Goal: Obtain resource: Download file/media

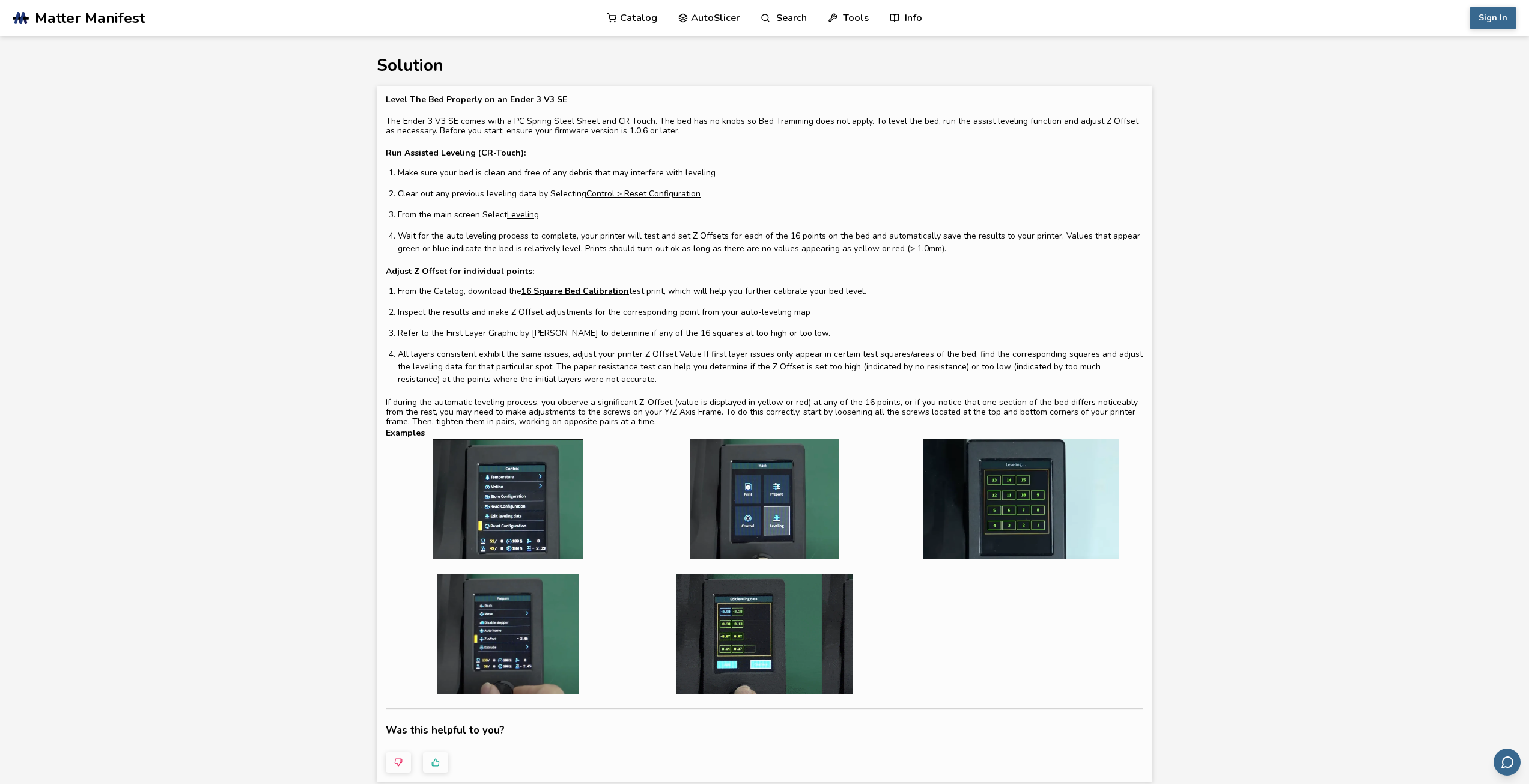
click at [567, 290] on link "16 Square Bed Calibration" at bounding box center [575, 291] width 108 height 13
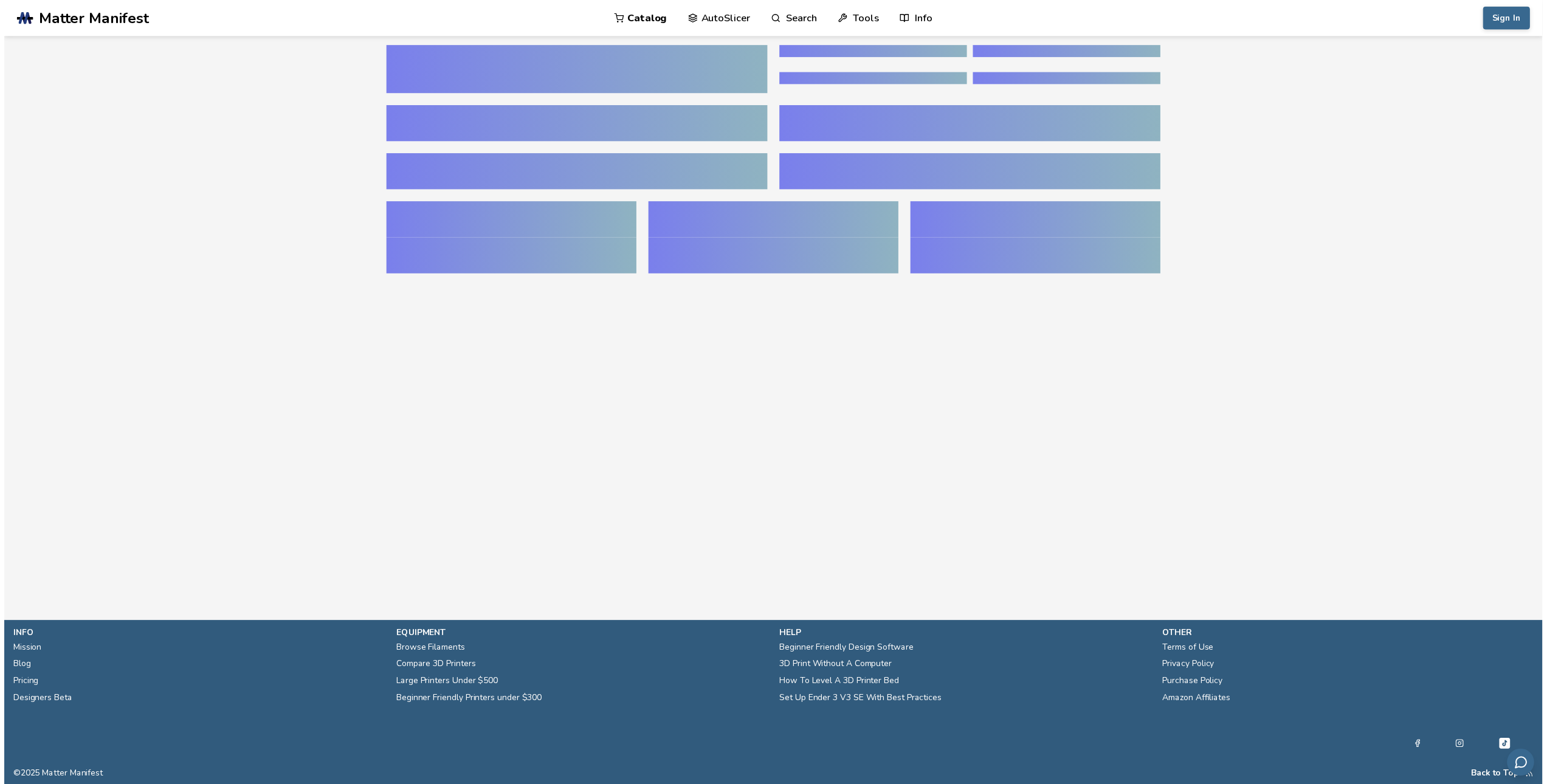
scroll to position [0, 5]
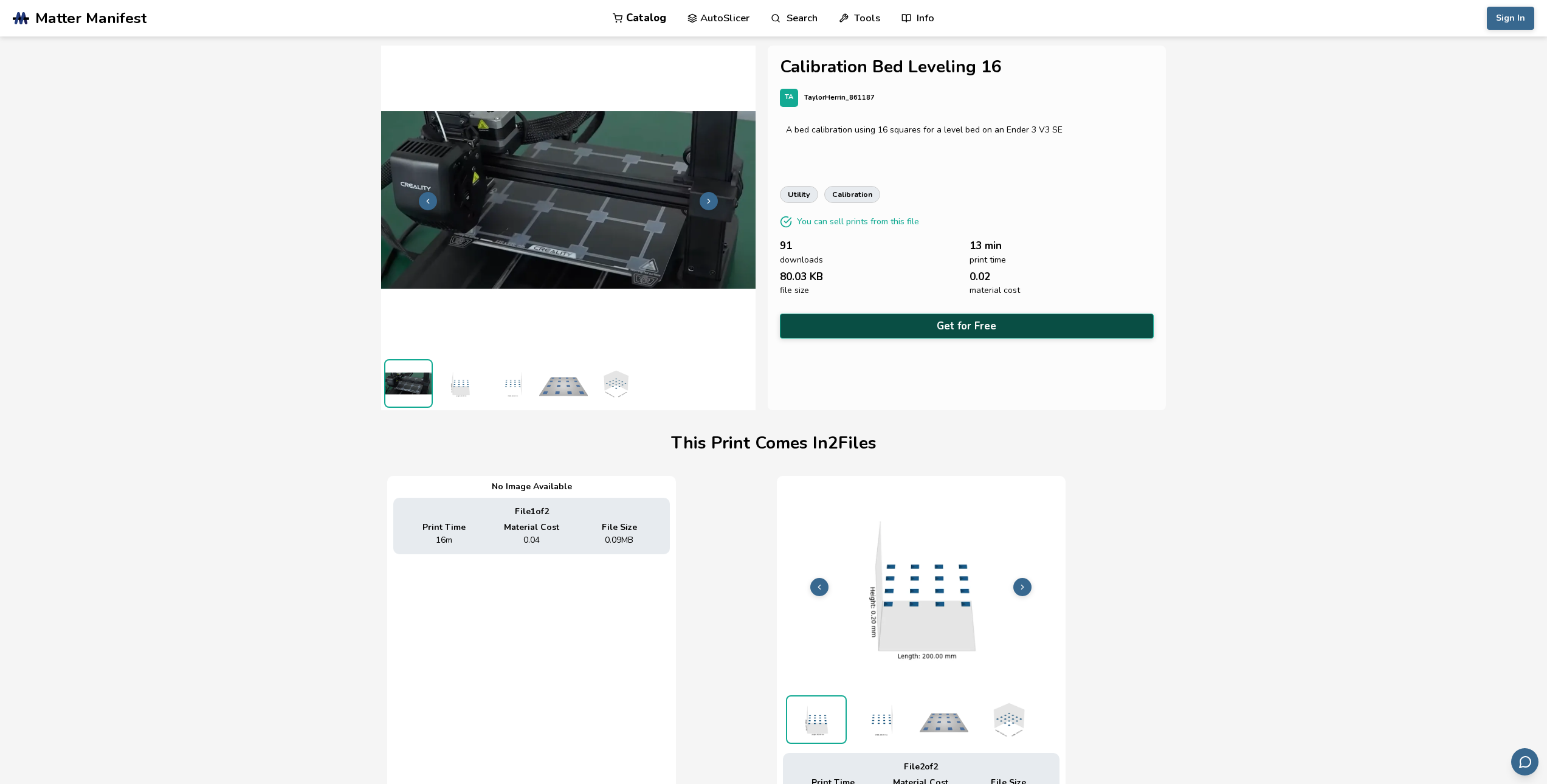
click at [949, 323] on button "Get for Free" at bounding box center [966, 325] width 374 height 25
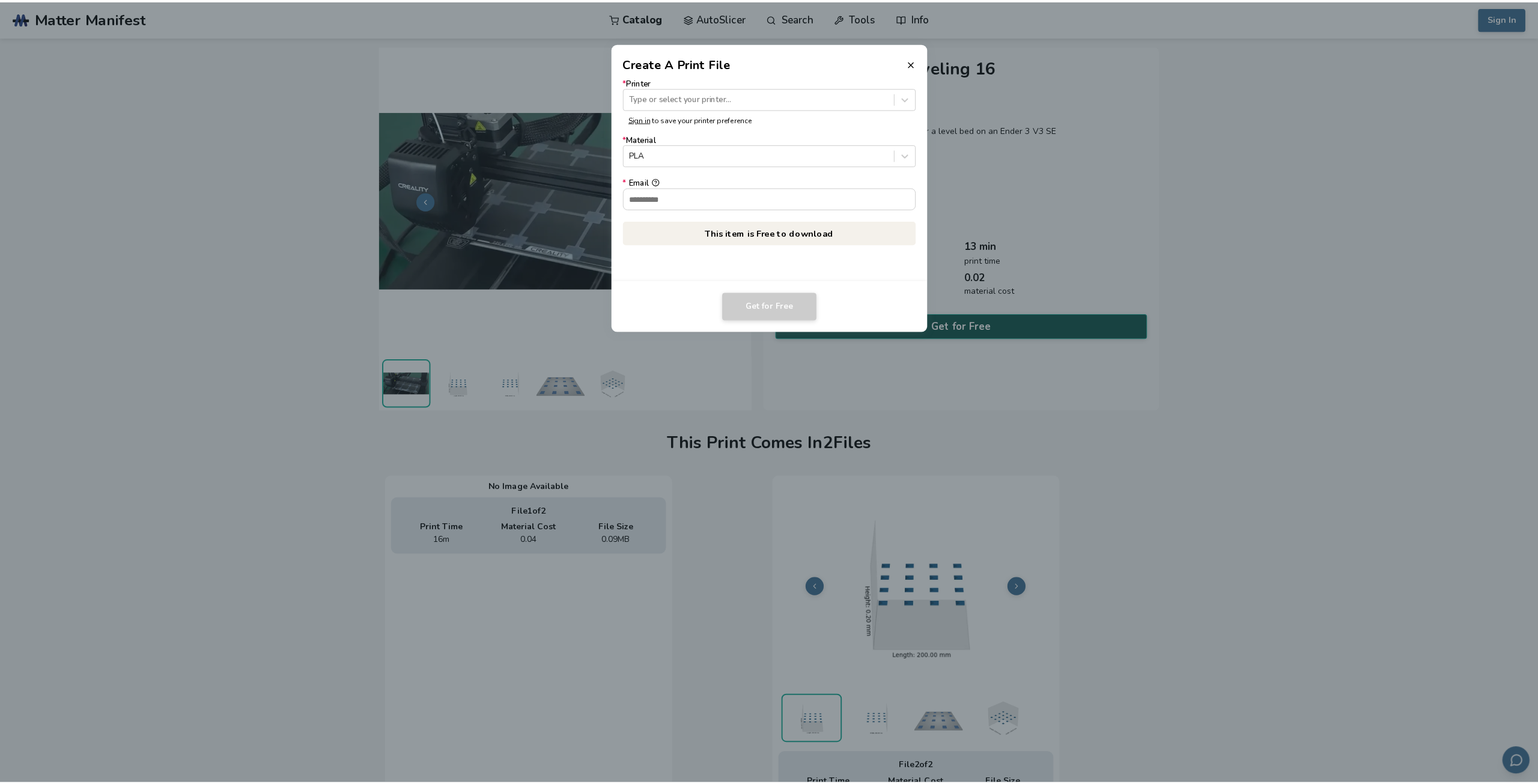
scroll to position [0, 0]
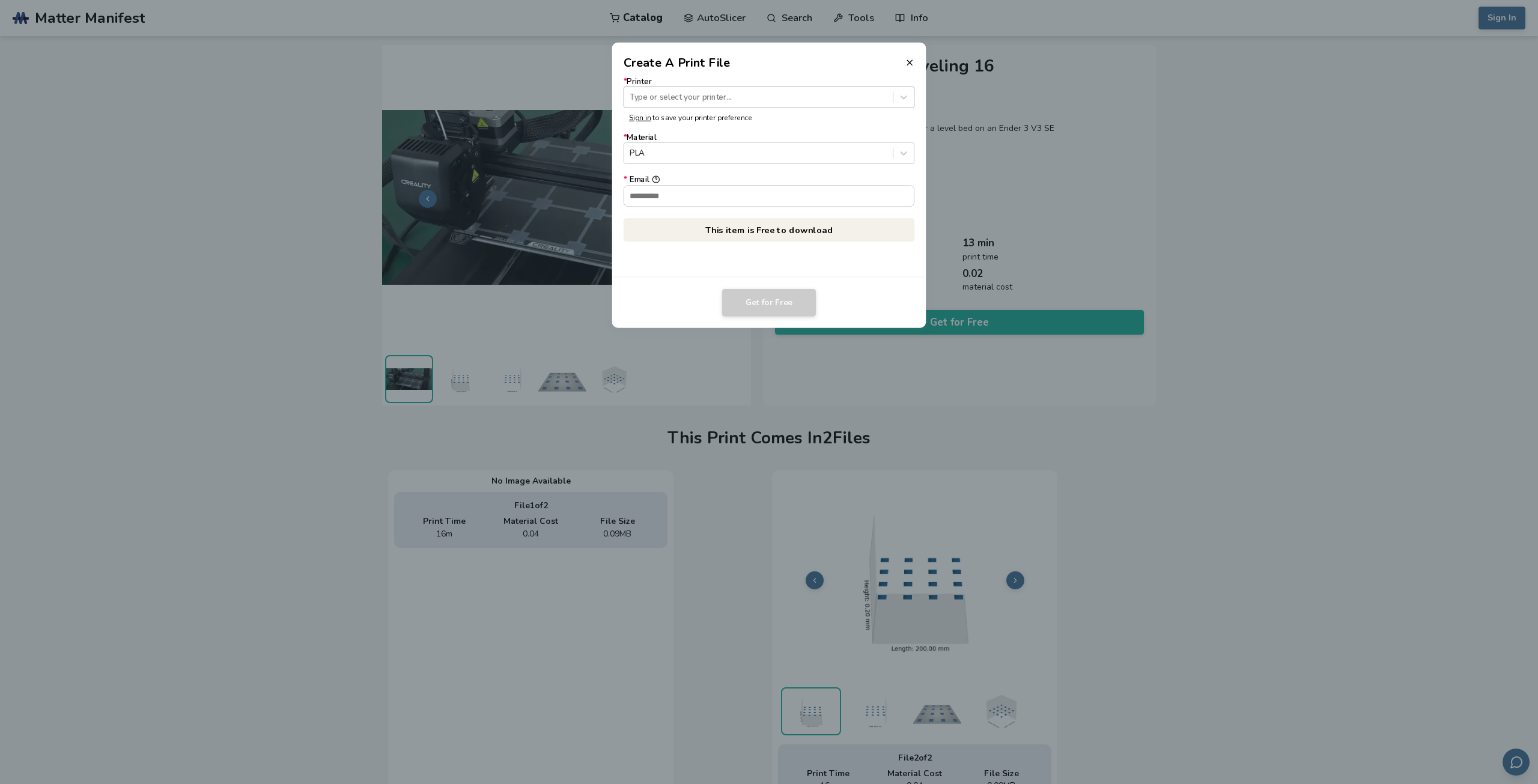
click at [710, 97] on div at bounding box center [759, 97] width 257 height 11
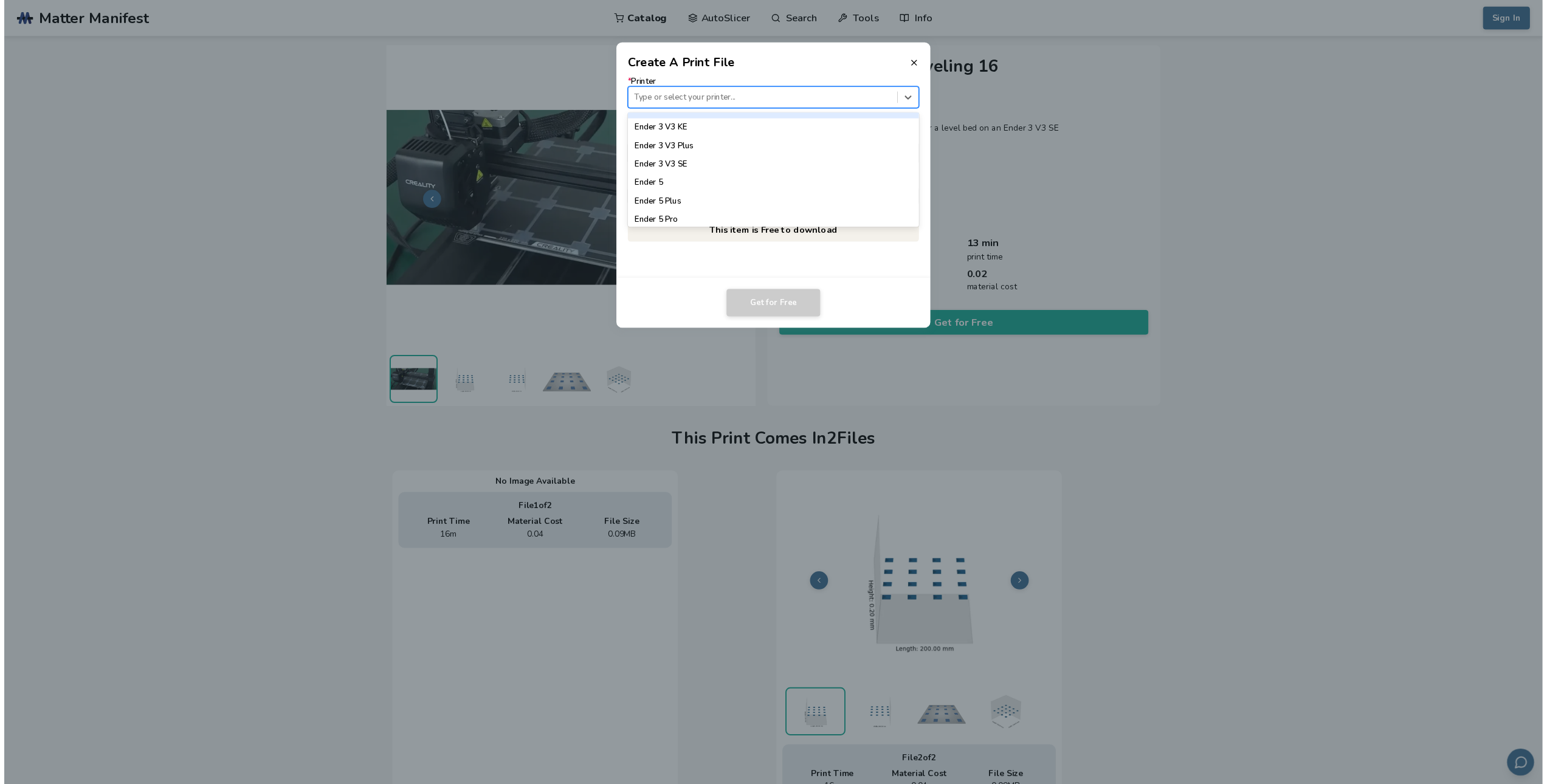
scroll to position [911, 0]
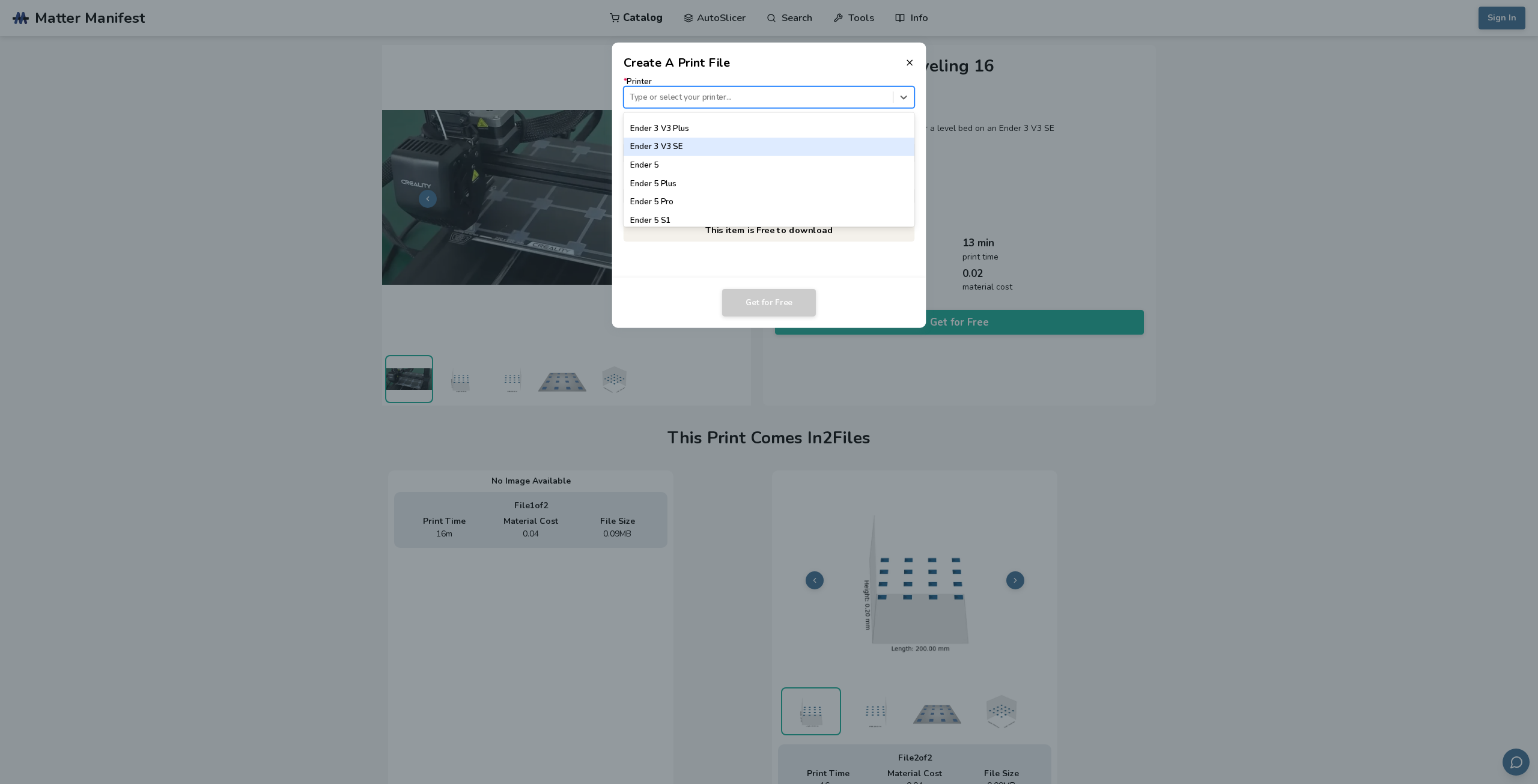
click at [670, 144] on div "Ender 3 V3 SE" at bounding box center [769, 147] width 291 height 18
click at [684, 148] on div at bounding box center [759, 153] width 257 height 11
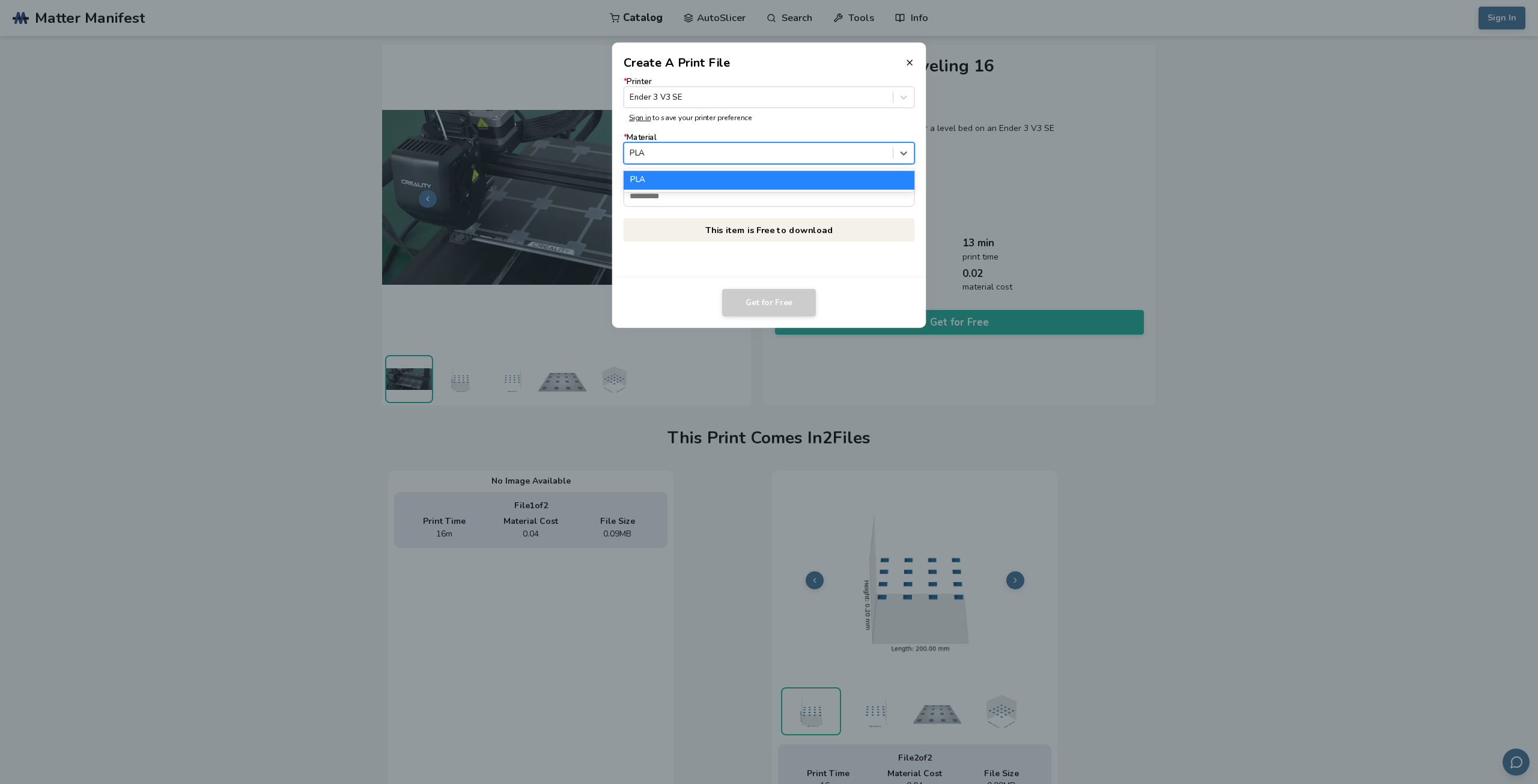
click at [684, 148] on div at bounding box center [759, 153] width 257 height 11
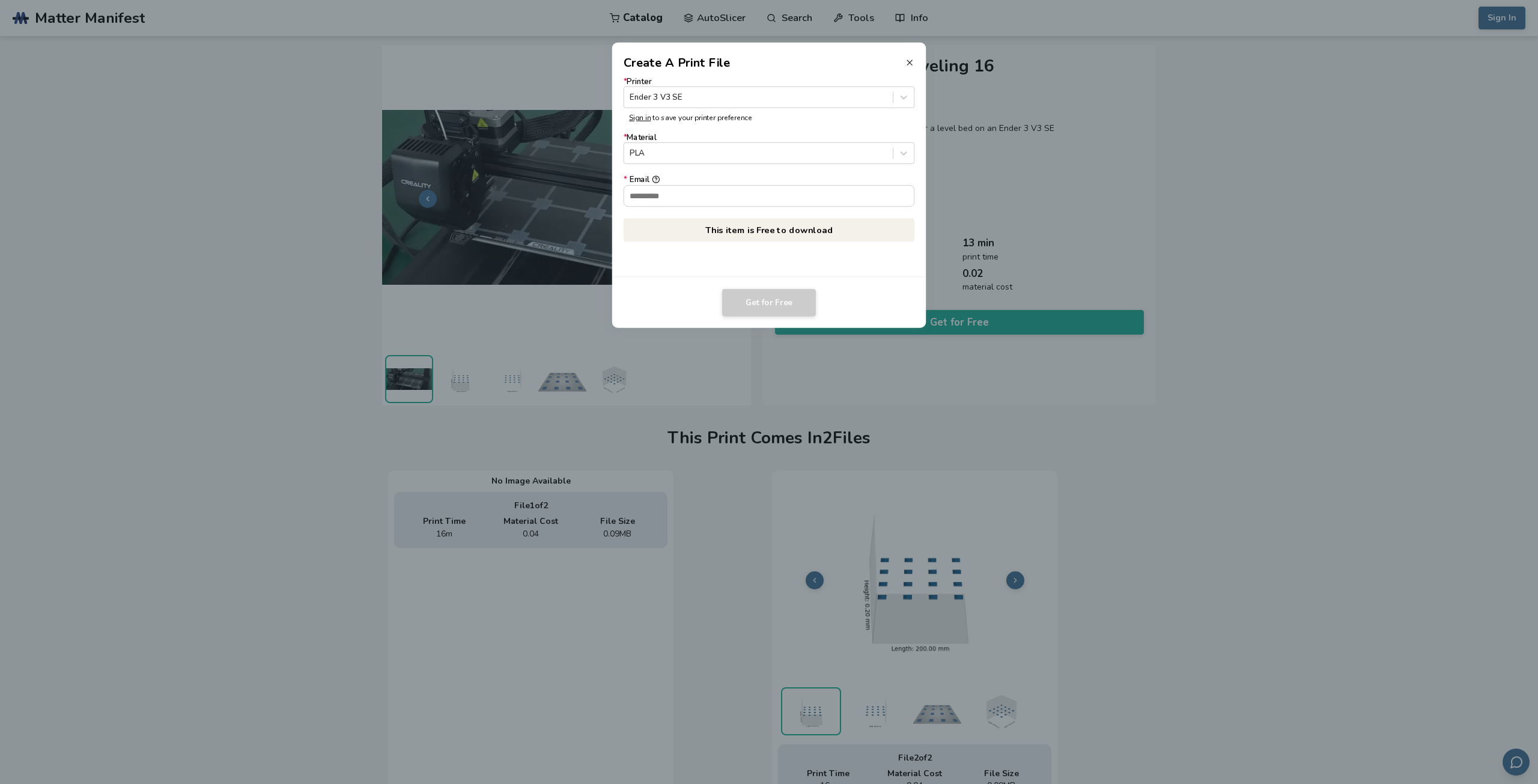
click at [908, 65] on line at bounding box center [909, 63] width 5 height 5
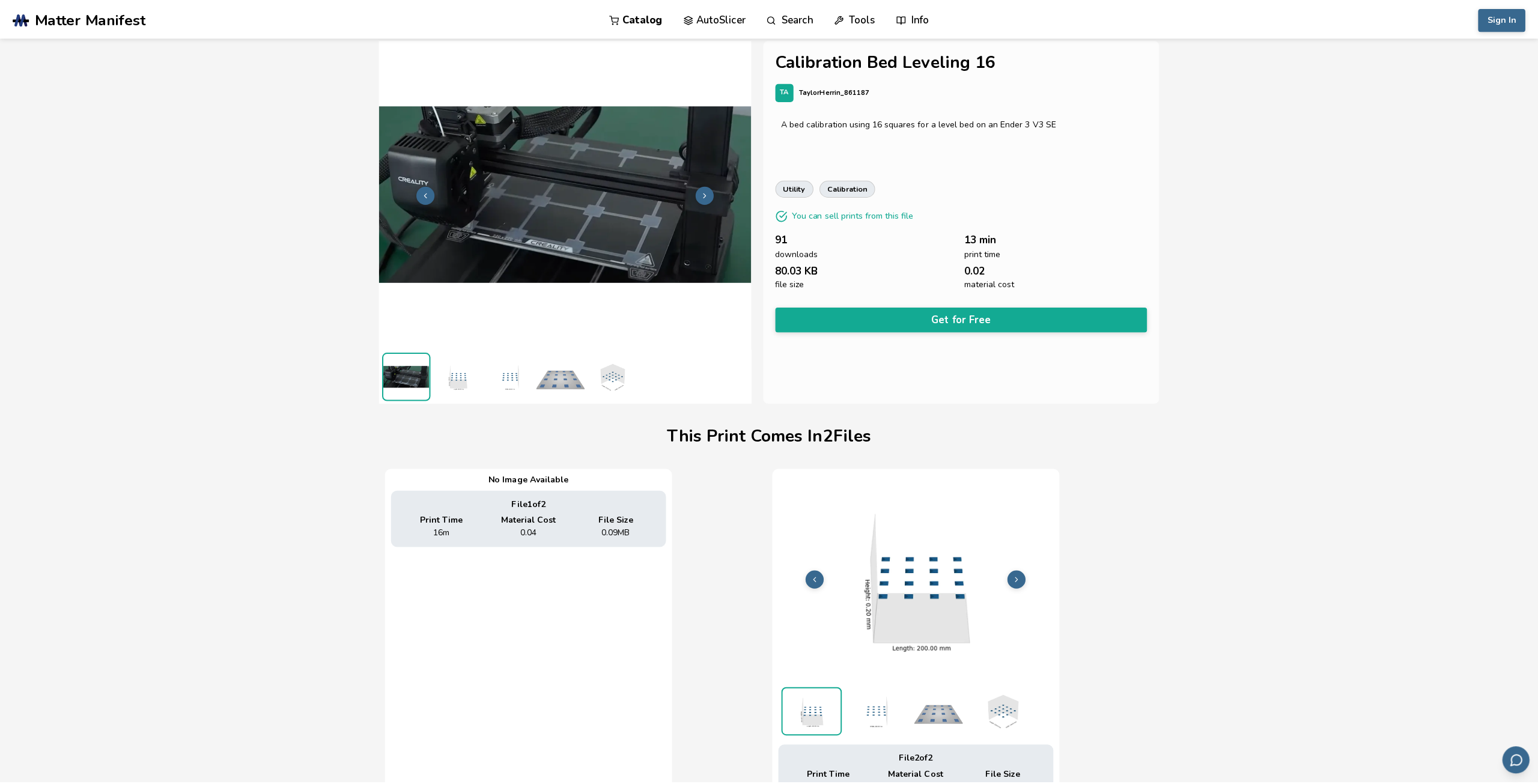
scroll to position [0, 0]
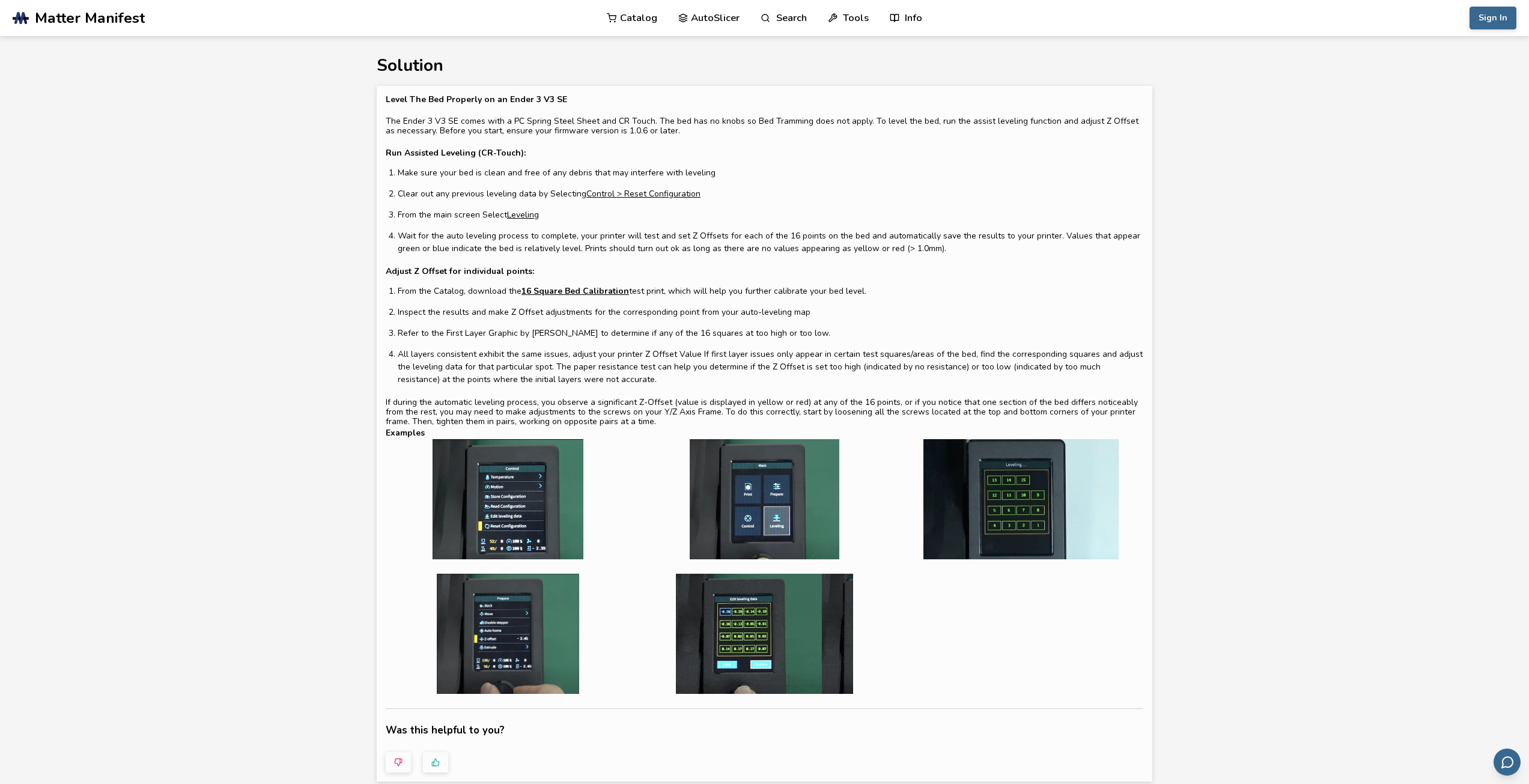
click at [588, 292] on link "16 Square Bed Calibration" at bounding box center [575, 291] width 108 height 13
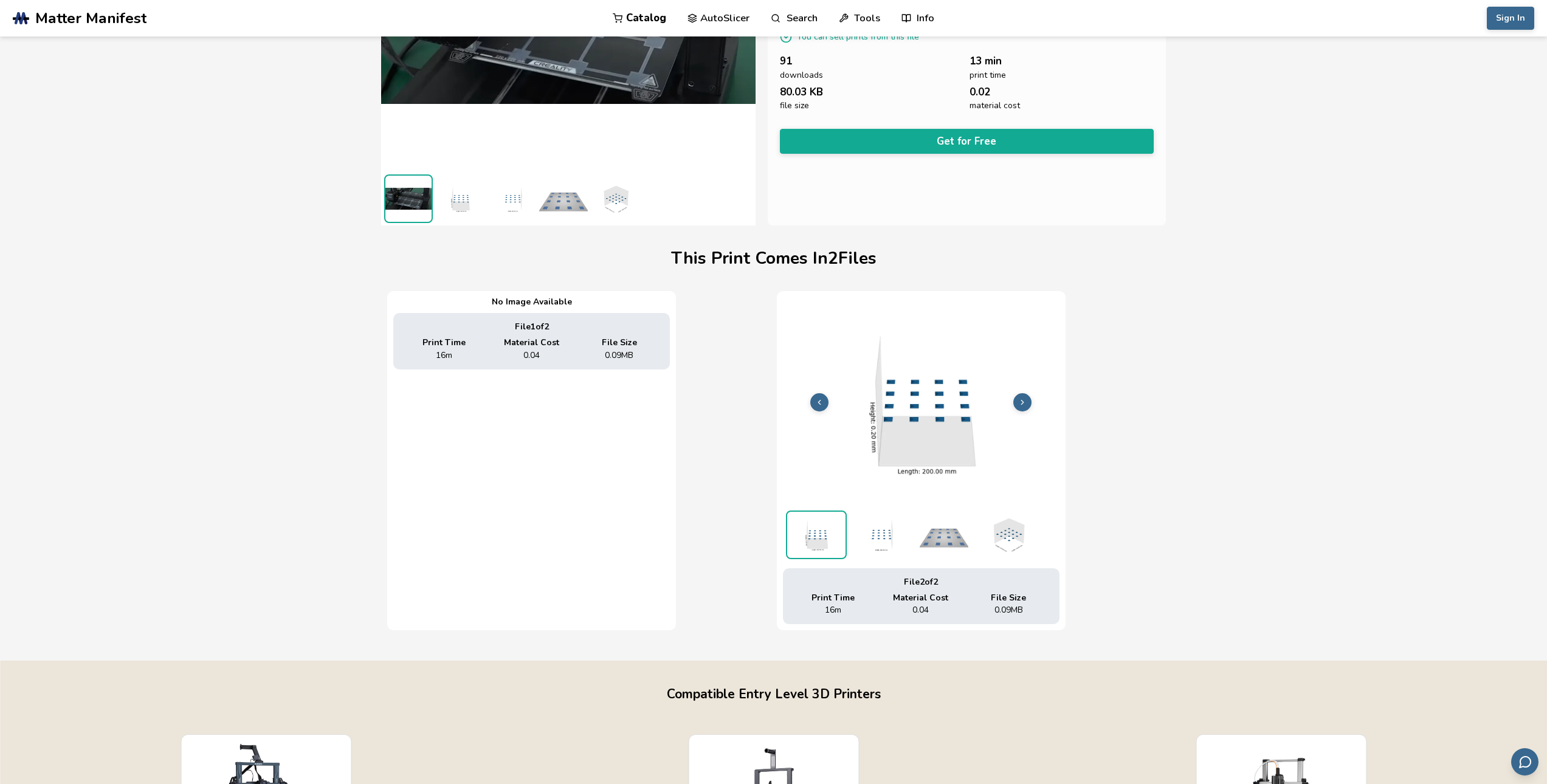
scroll to position [183, 5]
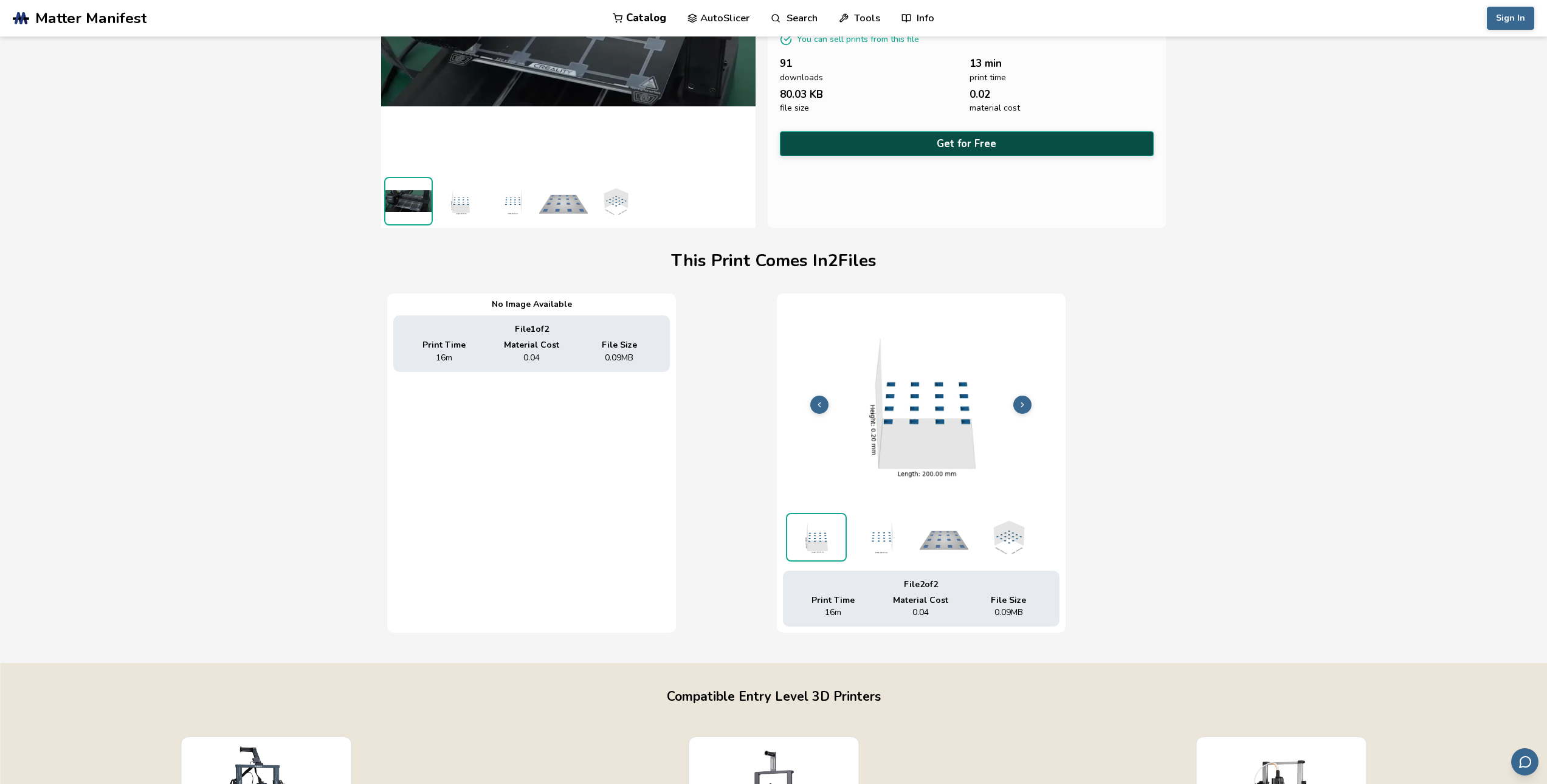
click at [949, 148] on button "Get for Free" at bounding box center [966, 144] width 374 height 25
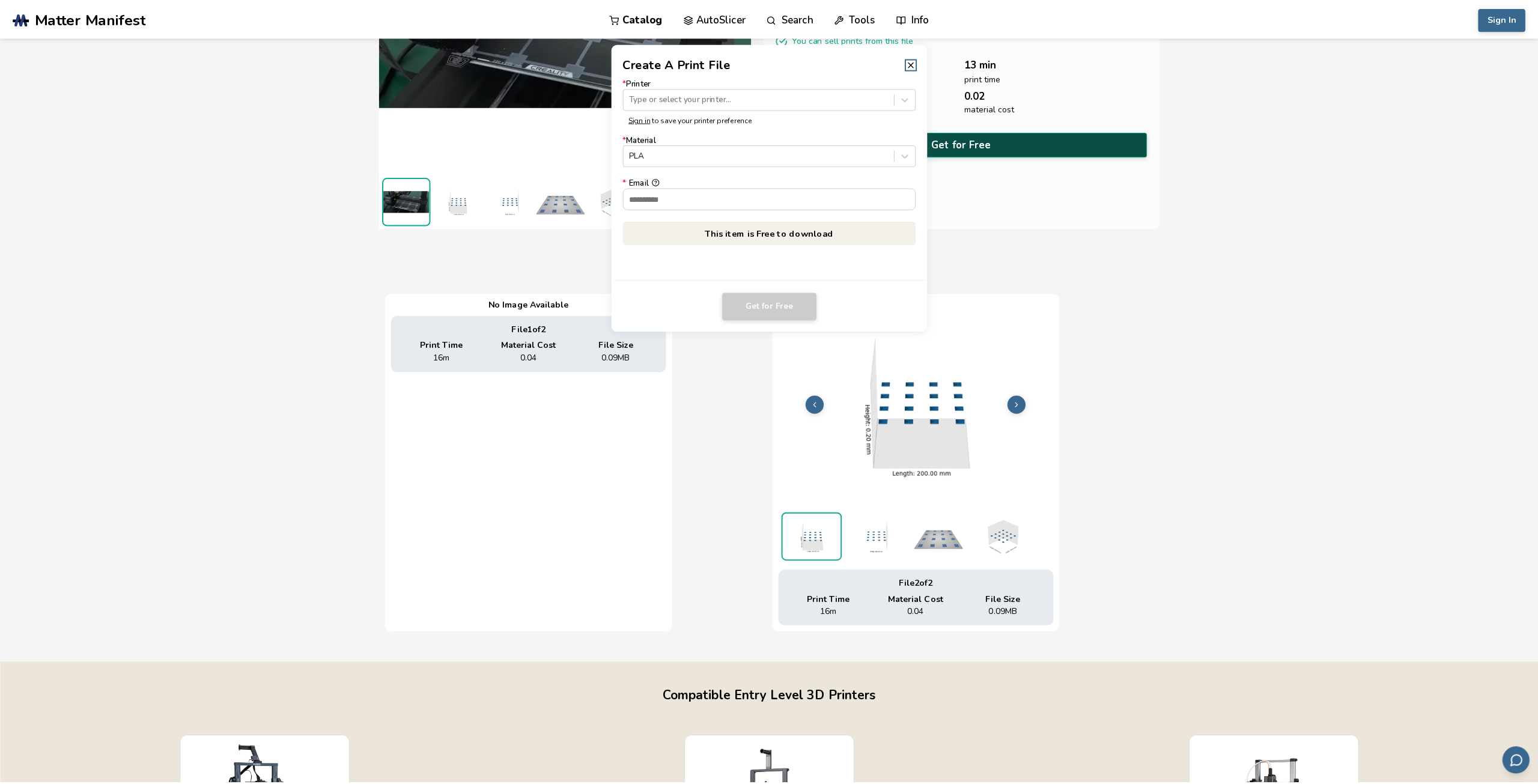
scroll to position [181, 0]
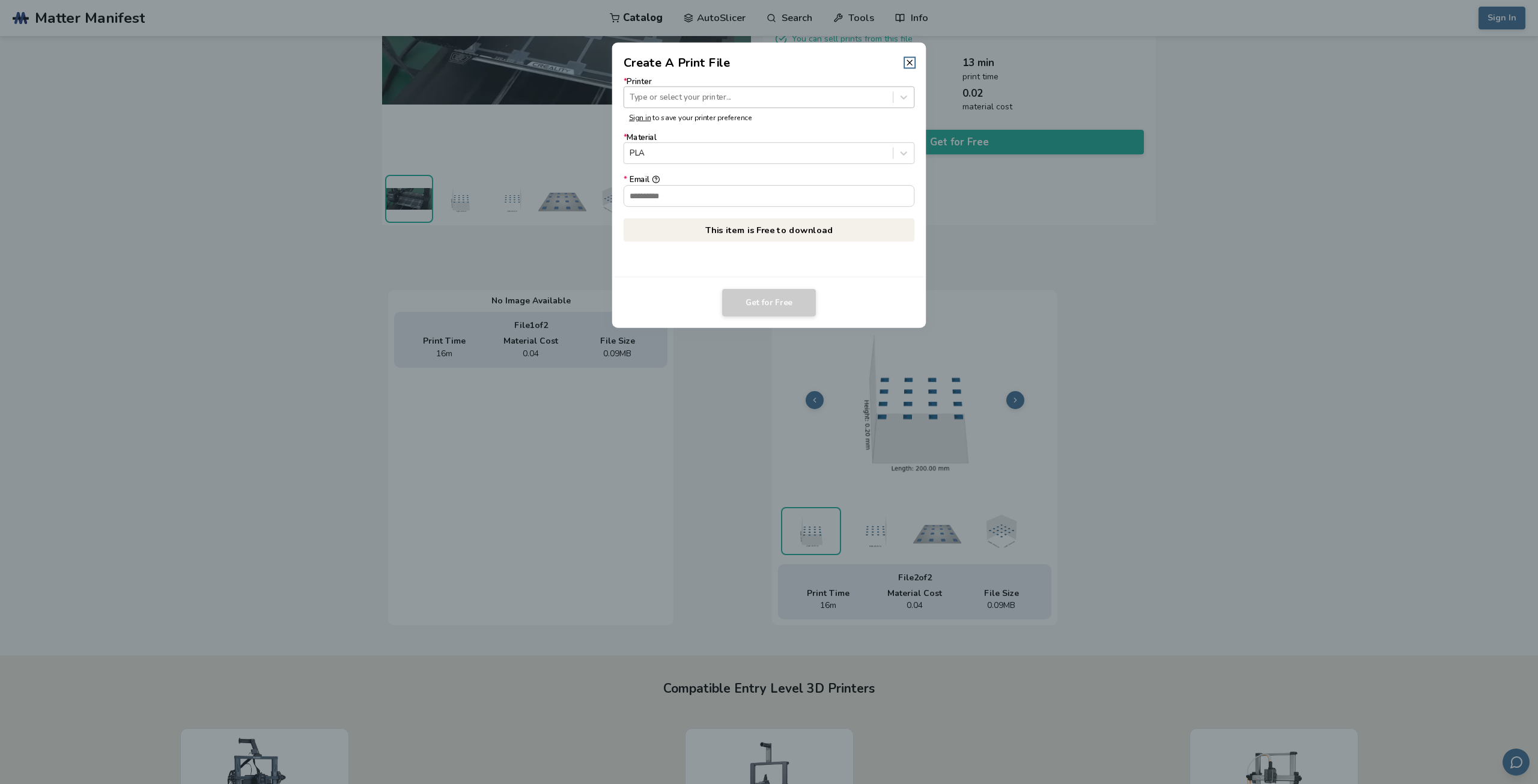
click at [671, 95] on div at bounding box center [759, 97] width 257 height 11
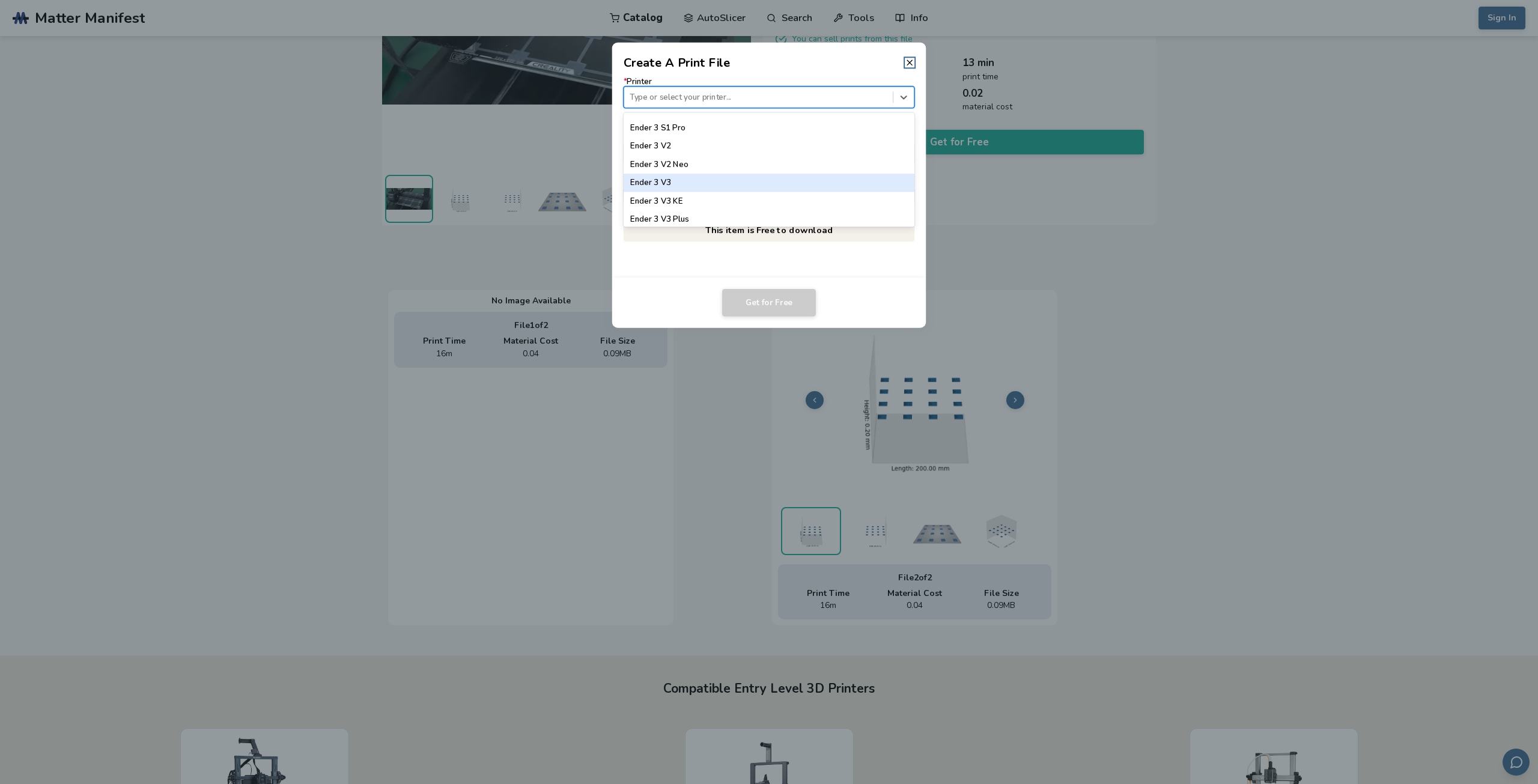
scroll to position [841, 0]
click at [669, 205] on div "Ender 3 V3 SE" at bounding box center [769, 204] width 291 height 18
click at [675, 197] on input "* Email" at bounding box center [770, 195] width 291 height 20
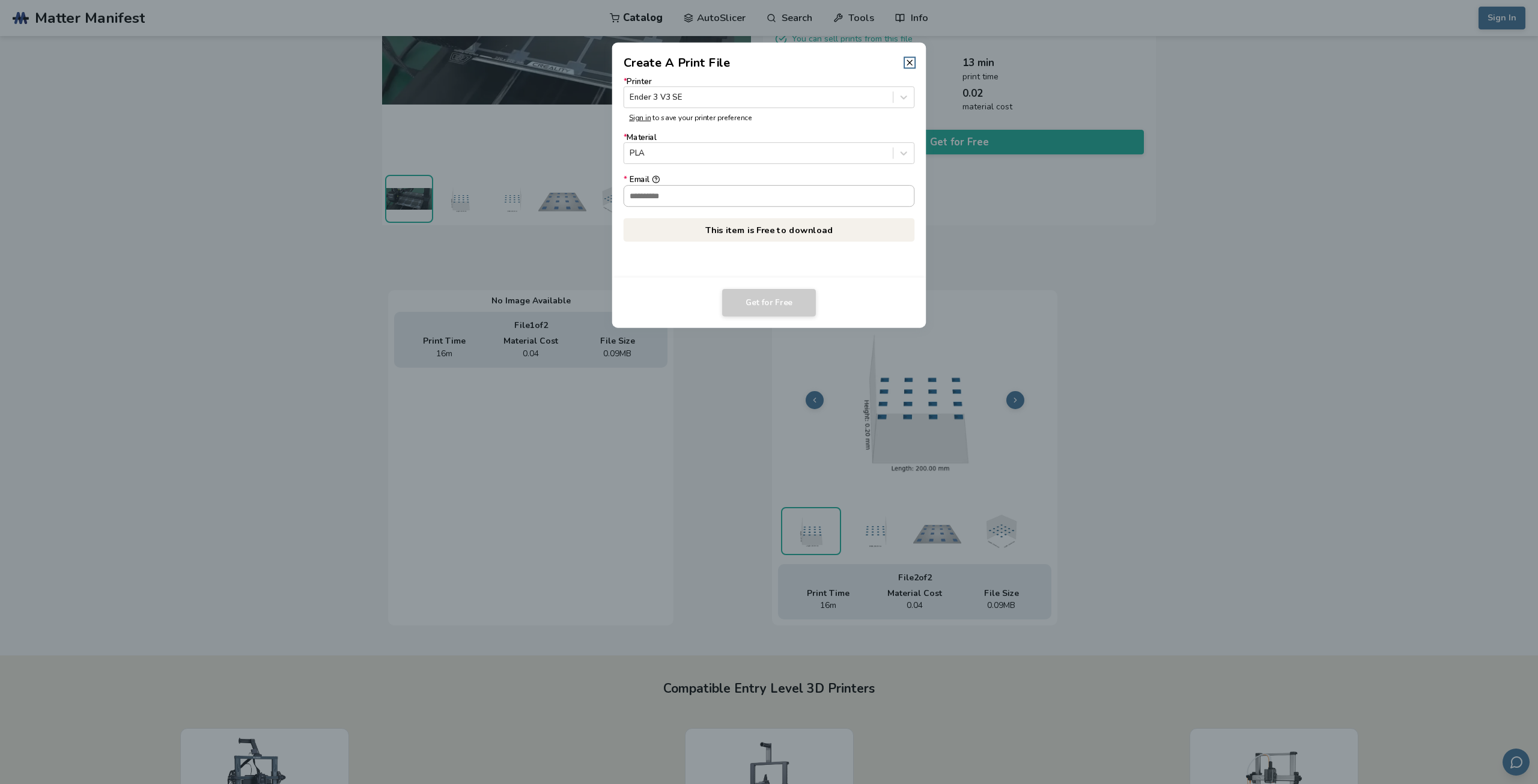
type input "**********"
click at [779, 305] on button "Get for Free" at bounding box center [769, 303] width 94 height 27
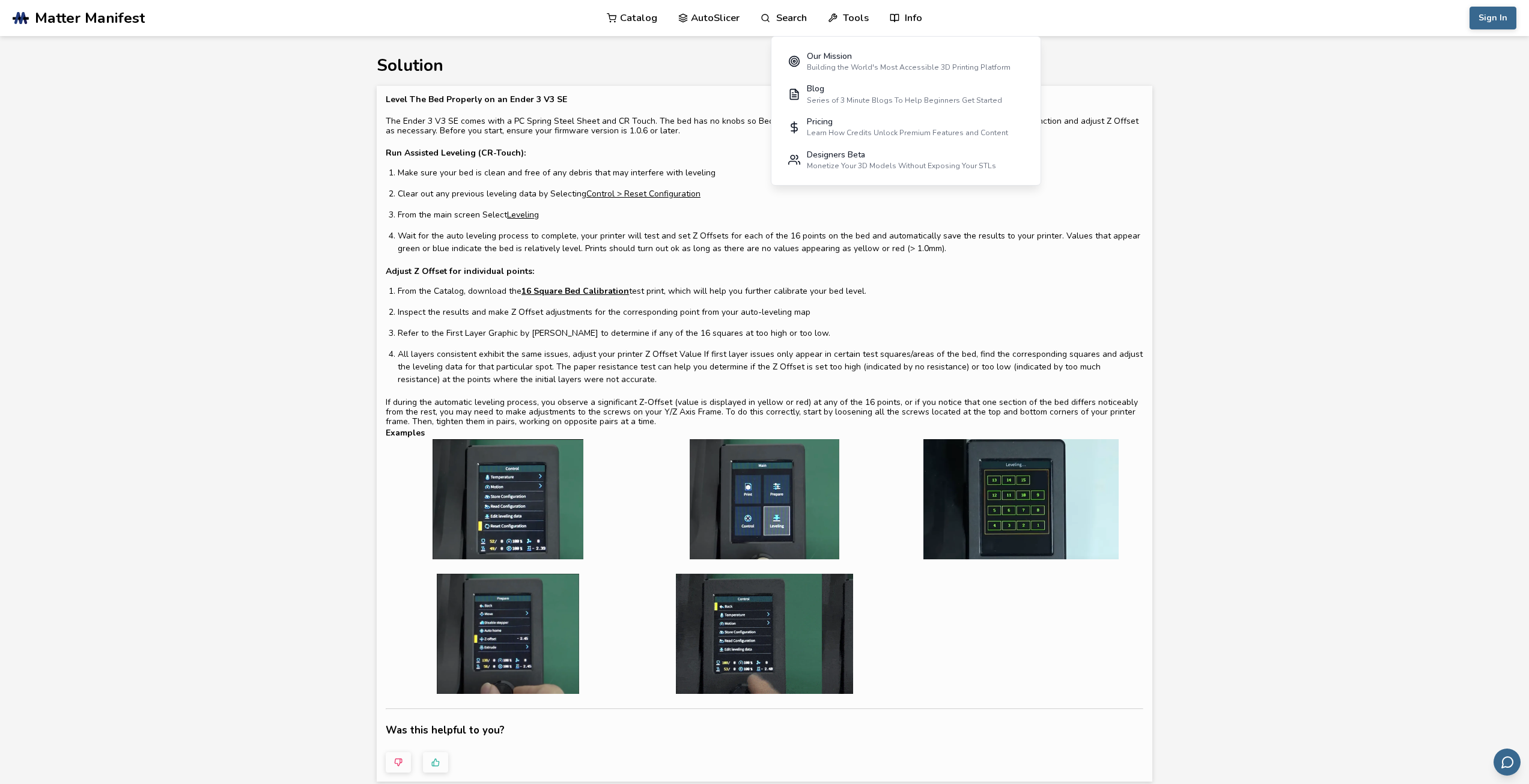
drag, startPoint x: 535, startPoint y: 72, endPoint x: 589, endPoint y: 161, distance: 104.1
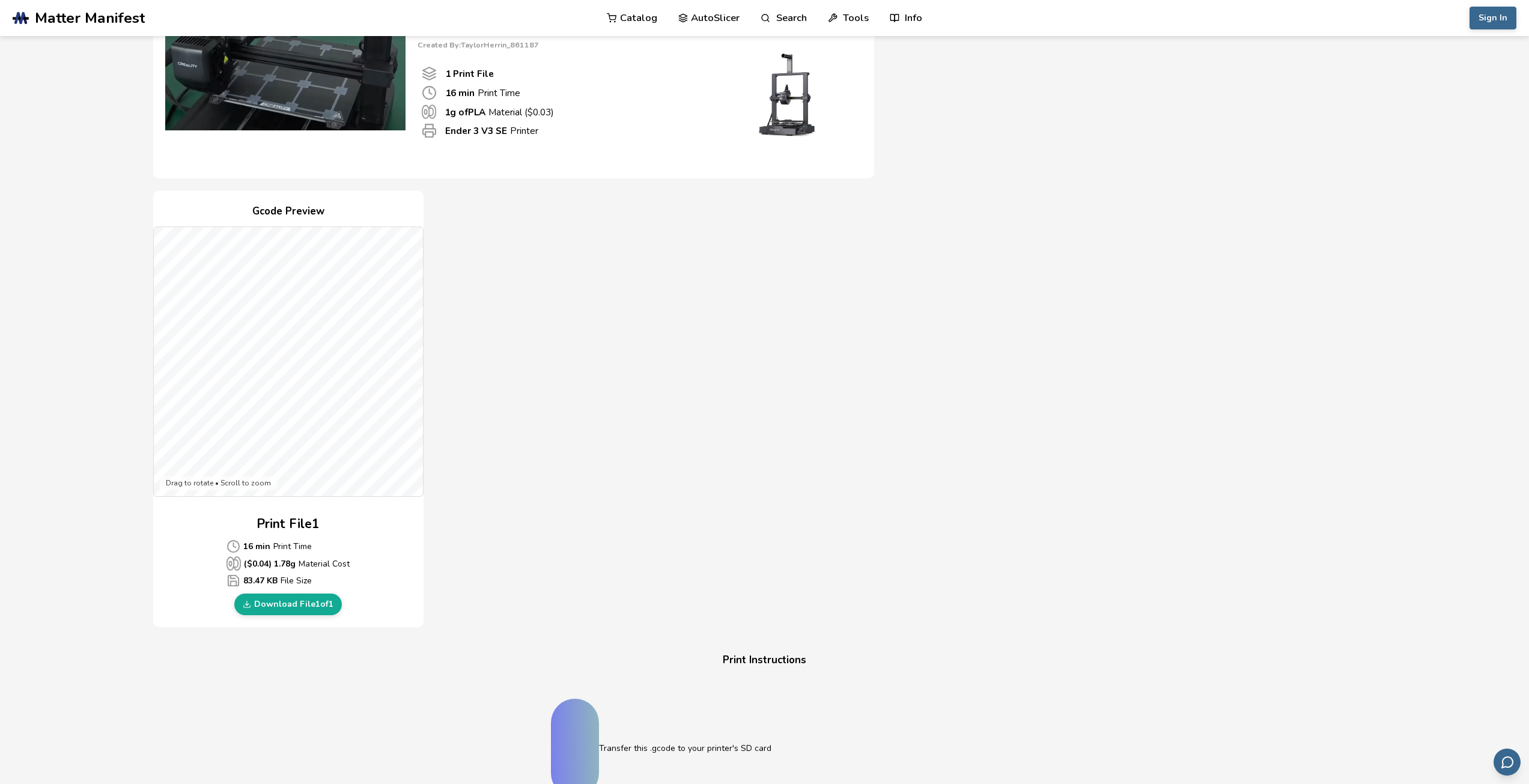
scroll to position [240, 0]
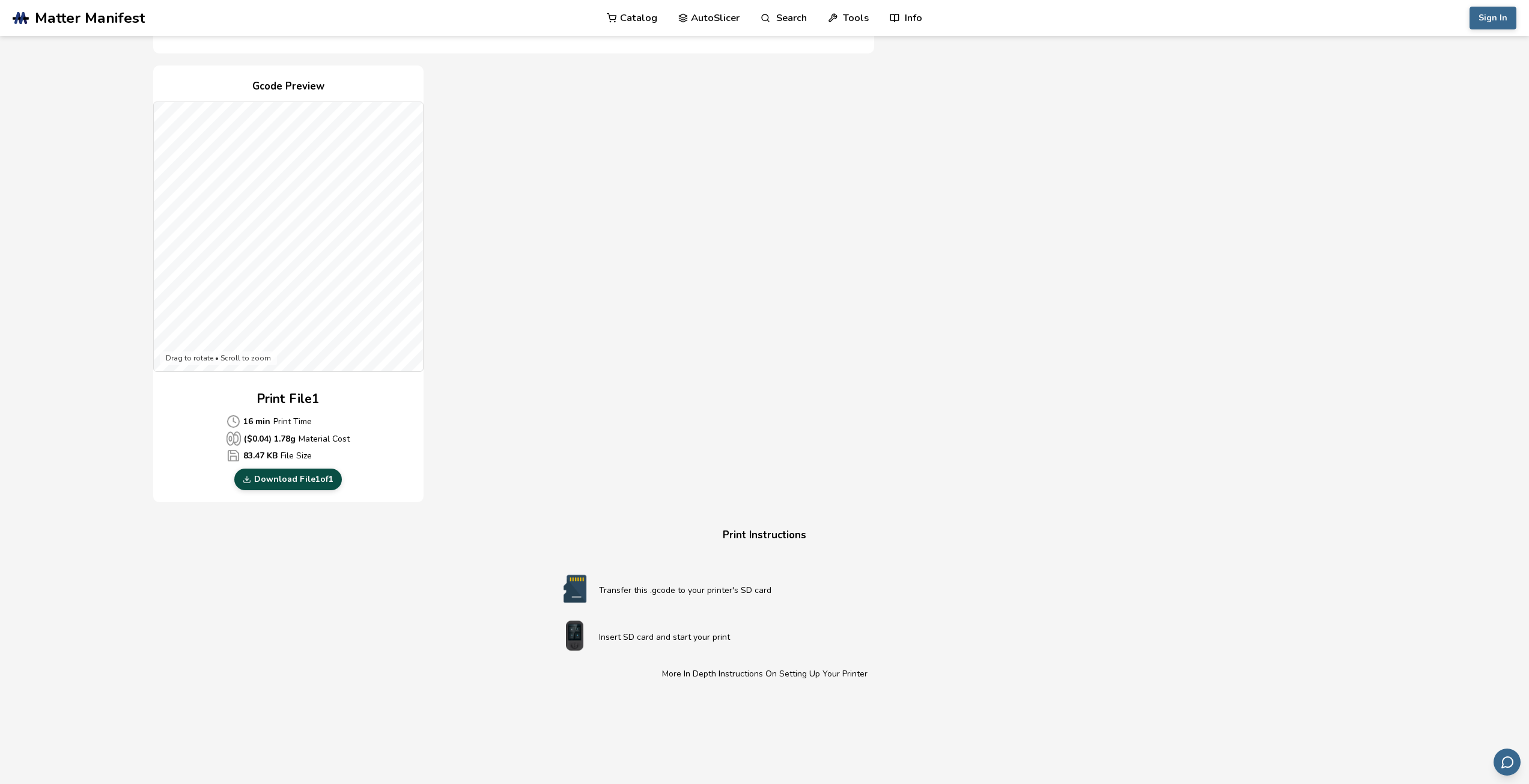
click at [286, 481] on link "Download File 1 of 1" at bounding box center [288, 479] width 108 height 22
